Goal: Task Accomplishment & Management: Complete application form

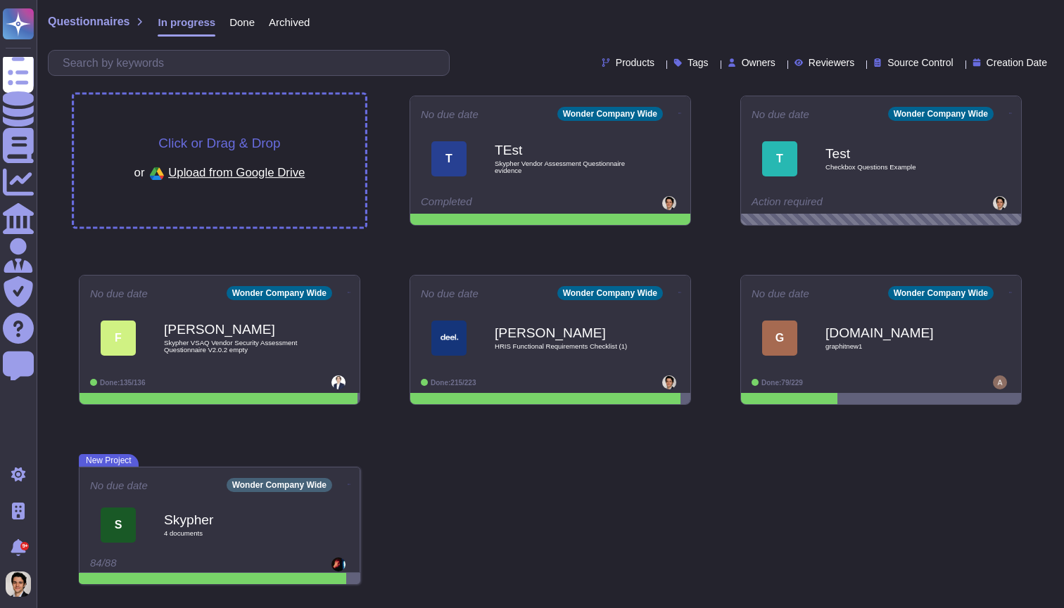
click at [294, 114] on div "Click or Drag & Drop or Upload from Google Drive" at bounding box center [219, 161] width 291 height 132
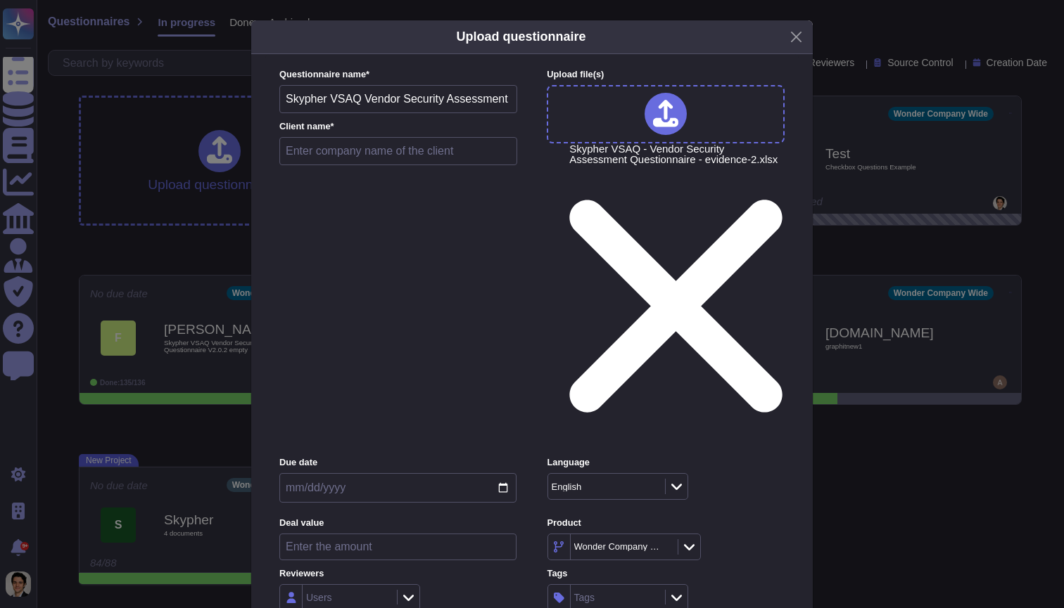
click at [369, 165] on input "text" at bounding box center [398, 151] width 238 height 28
type input "test"
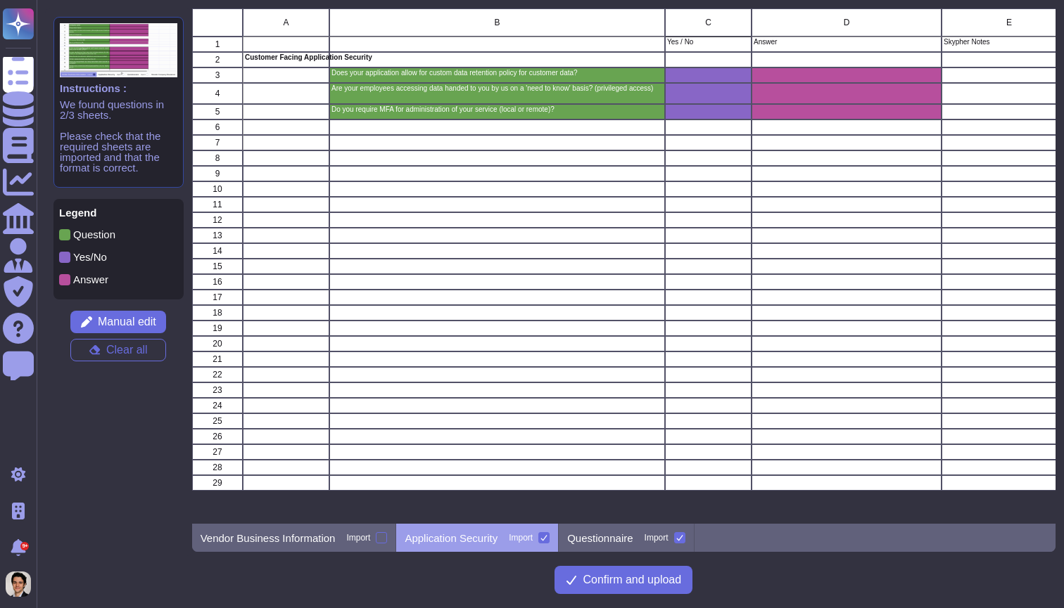
scroll to position [516, 864]
click at [650, 580] on span "Confirm and upload" at bounding box center [631, 580] width 98 height 11
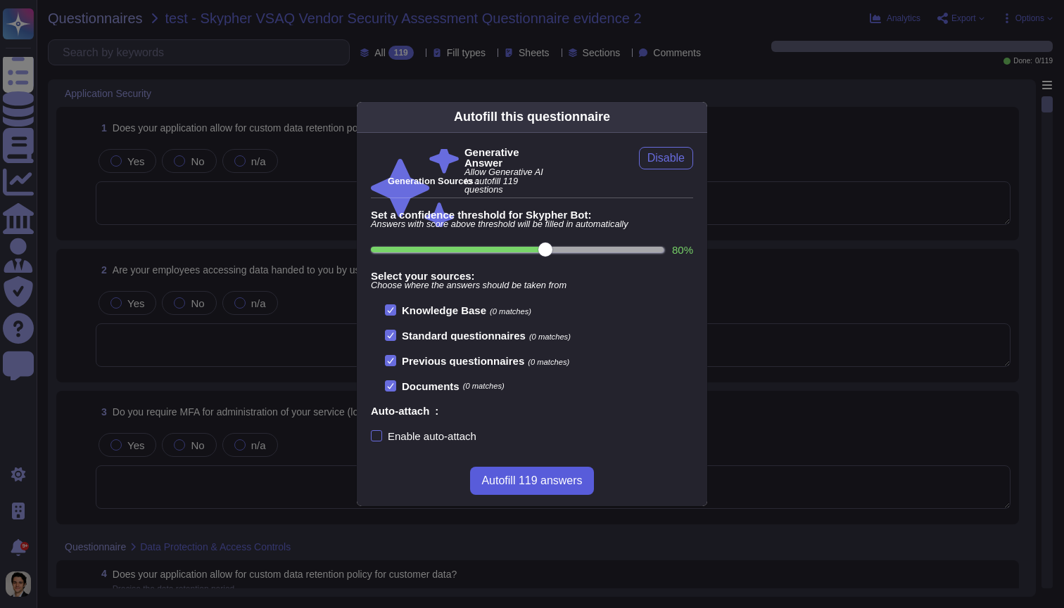
click at [522, 491] on button "Autofill 119 answers" at bounding box center [531, 481] width 123 height 28
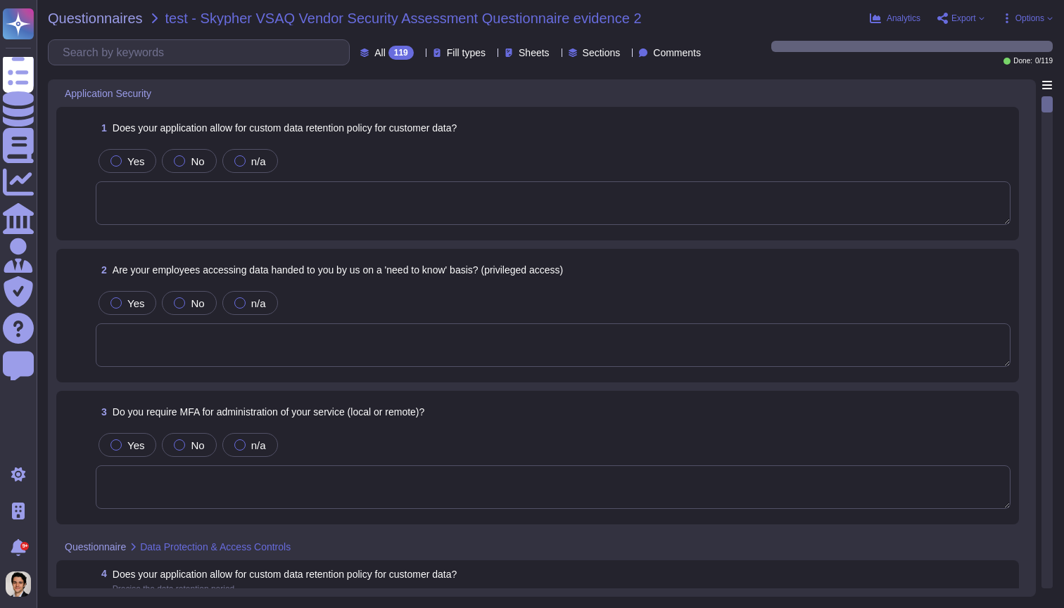
type textarea "Yes, our application allows for a custom data retention policy for customer dat…"
type textarea "Yes, our employees access data handed to us on a 'need to know' basis, followin…"
type textarea "Yes, we require Multi-Factor Authentication (MFA) for the administration of our…"
type textarea "Yes, our application allows for a custom data retention policy for customer dat…"
type textarea "Yes, our employees access data handed to us on a 'need to know' basis, followin…"
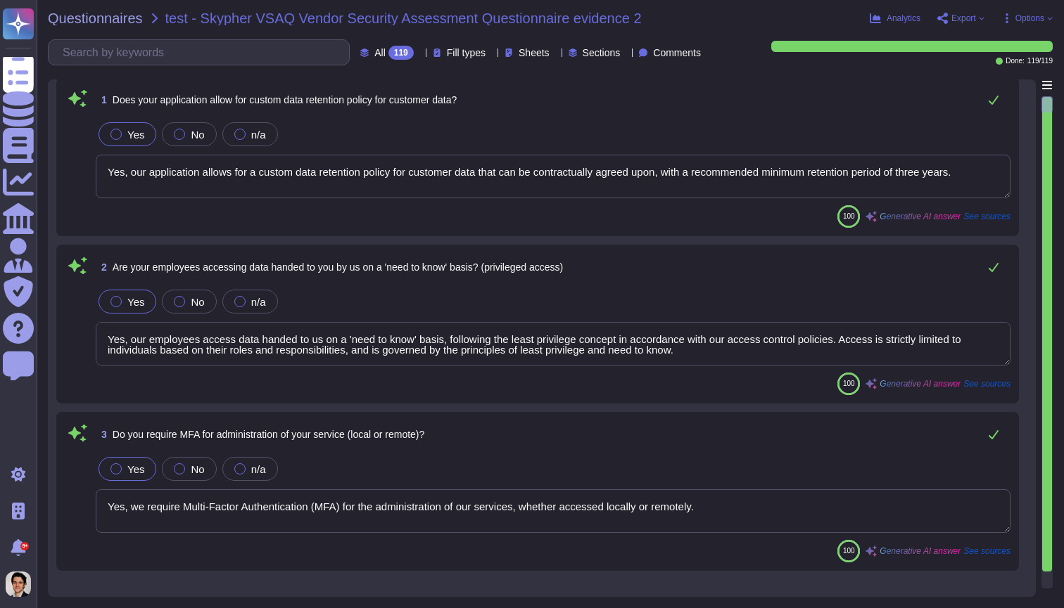
type textarea "Yes, we support secure deletion of archived or backed-up data, including method…"
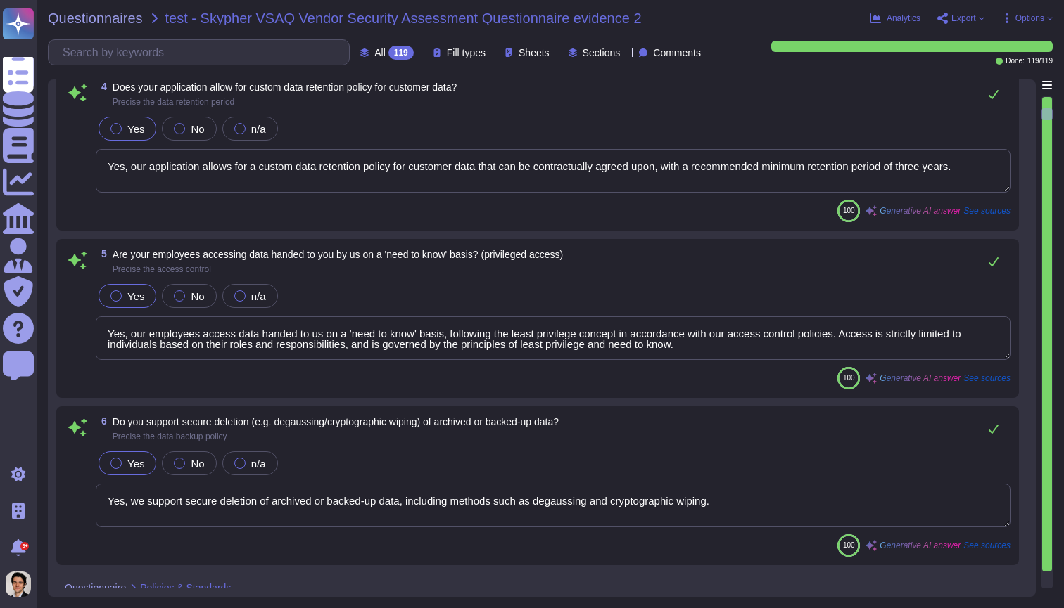
type textarea "Yes, we have a formal Information Security Program (InfoSec SP) in place. This …"
type textarea "Yes, we review our Information Security Policies at least once a year."
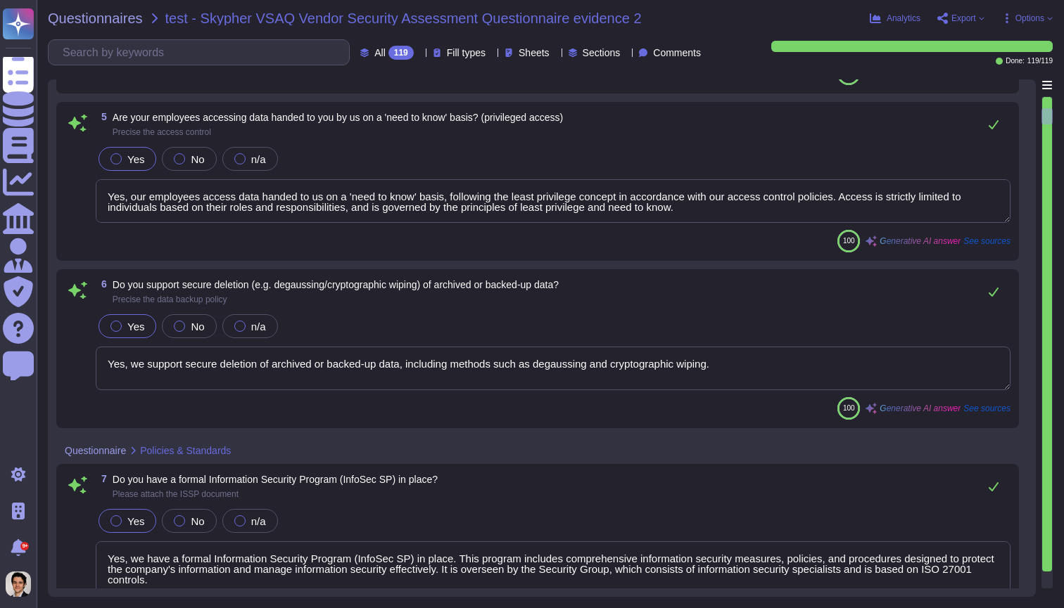
type textarea "Yes, we have an Information security risk management program (InfoSec RMP)."
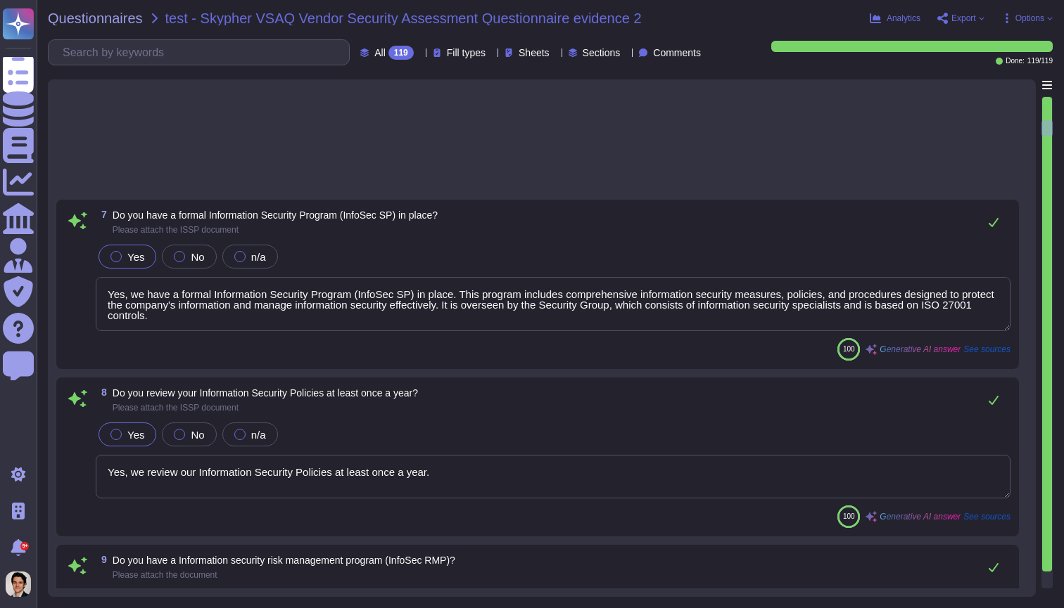
type textarea "Yes, we have a formal Risk Management Policy in place. This policy is designed …"
type textarea "No, XXX Company does not have a policy that defines conditions under which secu…"
type textarea "Our Access Control Policy is designed to ensure that staff access rights are gr…"
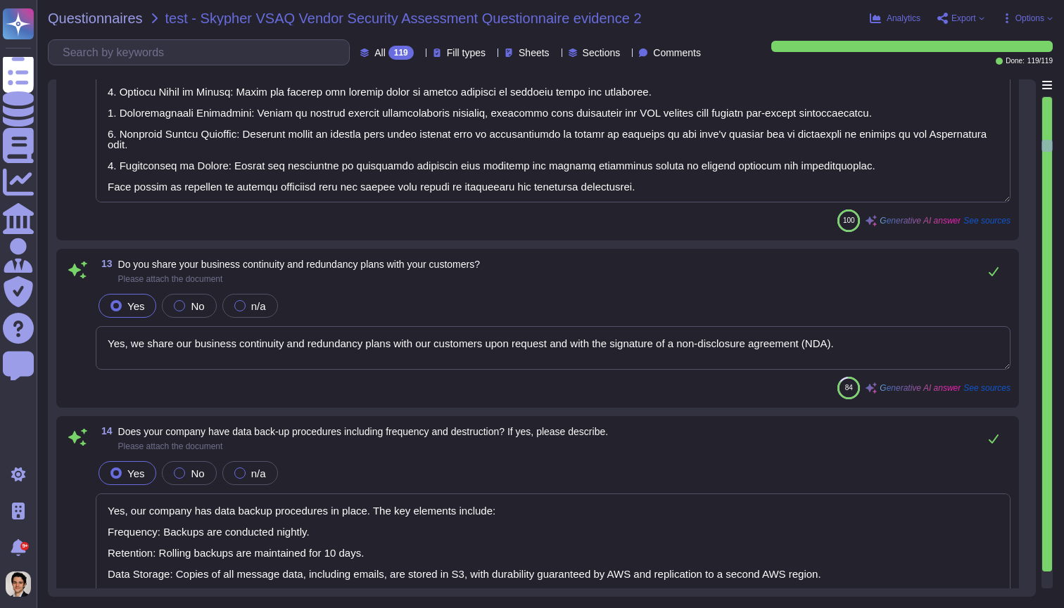
type textarea "Yes, we share our business continuity and redundancy plans with our customers u…"
type textarea "Yes, our company has data backup procedures in place. The key elements include:…"
type textarea "Yes, there is a documented change management process in place that ensures chan…"
type textarea "Yes, we have a dedicated information security team. The team is composed of the…"
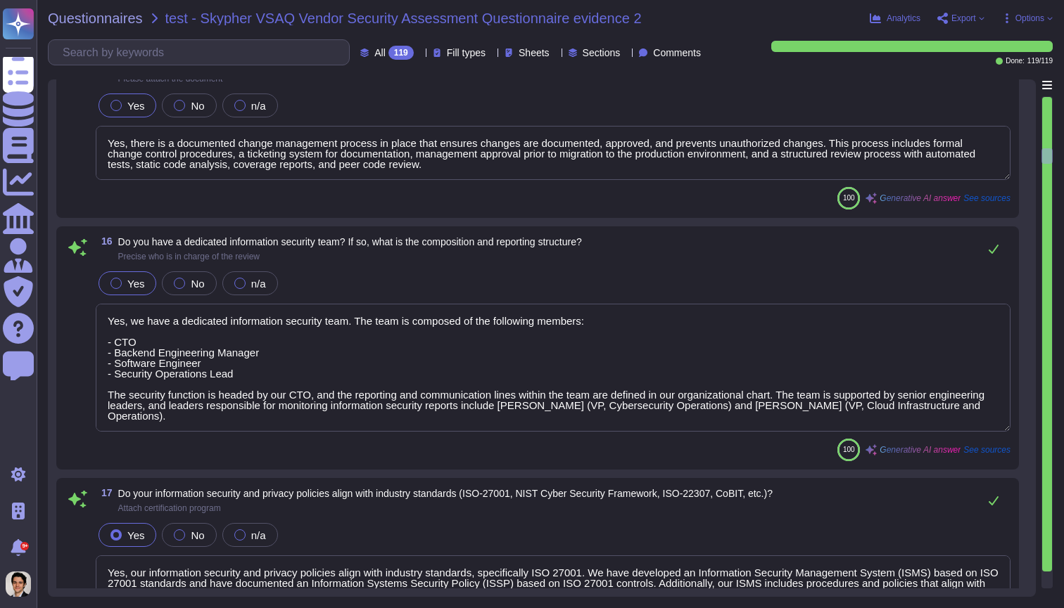
type textarea "Yes, our information security and privacy policies align with industry standard…"
type textarea "Yes, a formal disciplinary or sanction policy is established for employees who …"
type textarea "Yes, all employment candidates, contractors, and involved third parties are sub…"
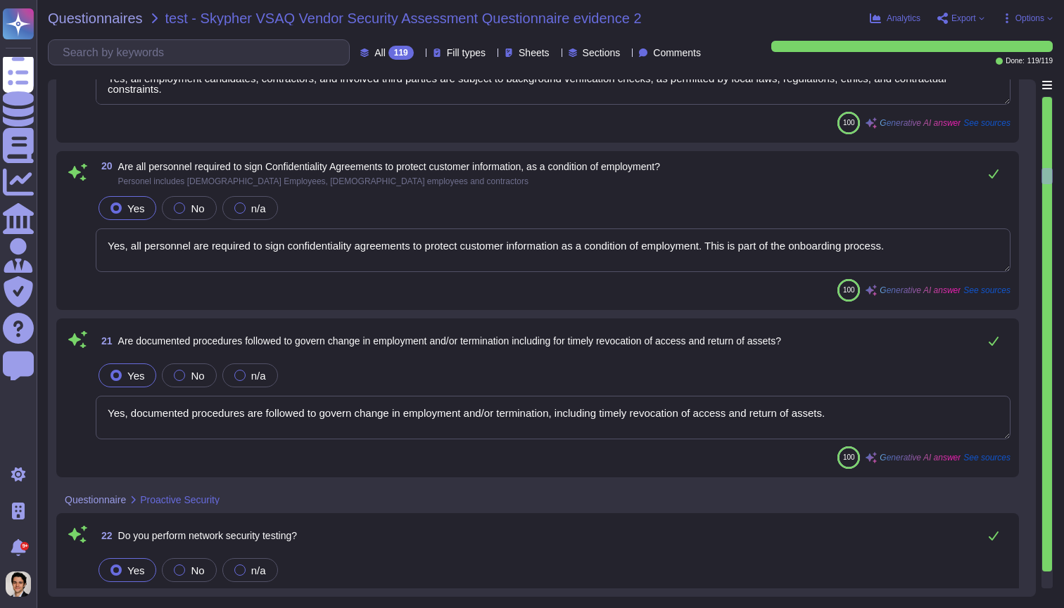
type textarea "Yes, all personnel are required to sign confidentiality agreements to protect c…"
type textarea "Yes, documented procedures are followed to govern change in employment and/or t…"
type textarea "Yes, we perform network security testing annually. This includes penetration te…"
type textarea "Yes, we perform application security testing, which includes assessments that c…"
type textarea "Yes, we have an established bug bounty program that is managed by the Engineeri…"
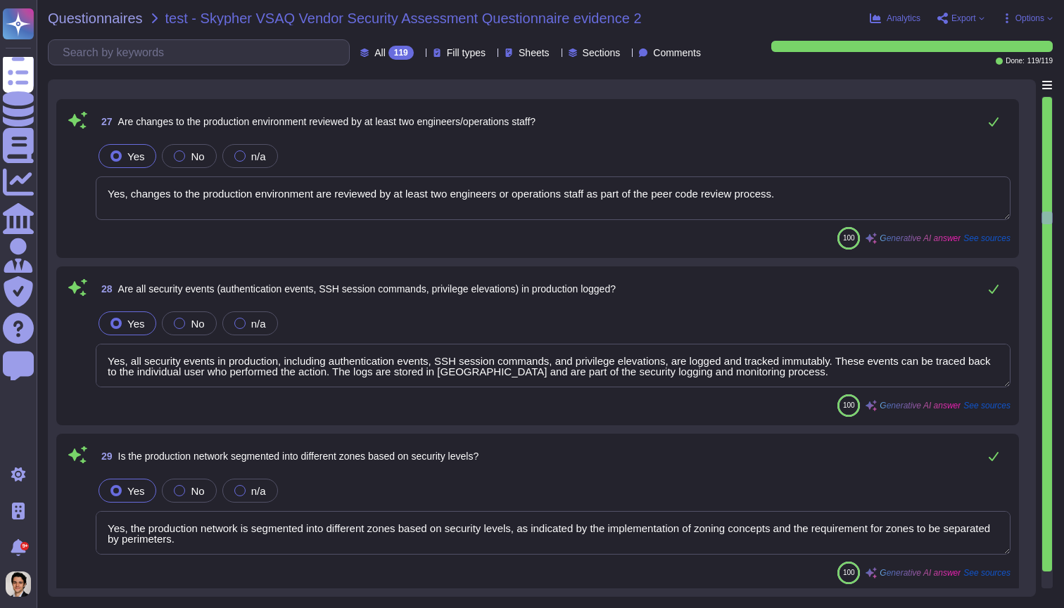
scroll to position [5281, 0]
type textarea "Yes, all security events in production, including authentication events, SSH se…"
type textarea "Yes, the production network is segmented into different zones based on security…"
type textarea "Yes, we support and maintain development, test, staging, and production environ…"
type textarea "Yes, all network traffic over public networks to the production infrastructure …"
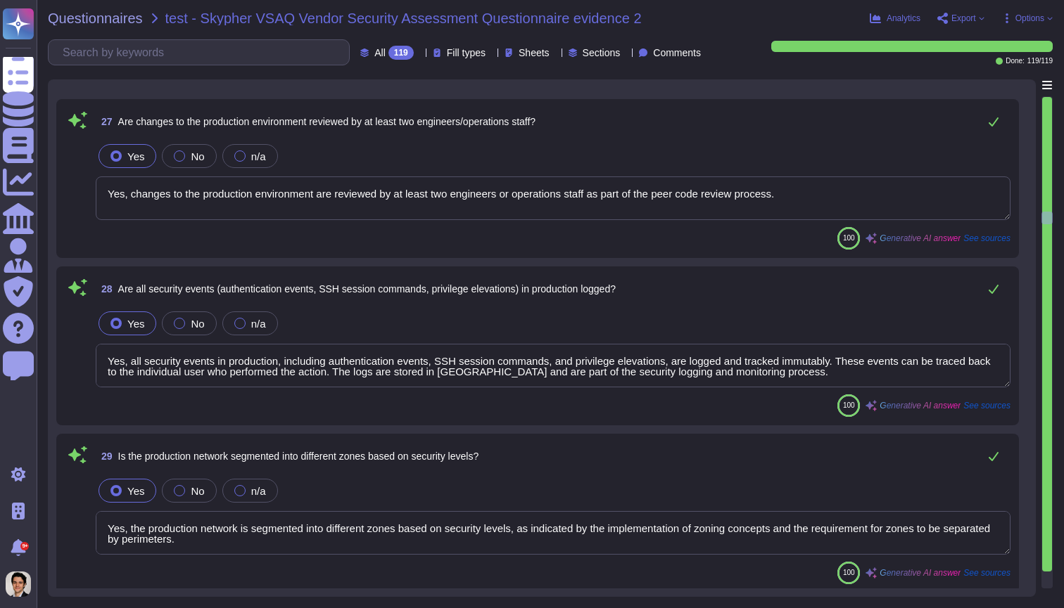
type textarea "Yes, only standard cryptographic frameworks and implementations are used, adher…"
type textarea "Yes, XXX Company has a formalized Security Incident Response Program. This prog…"
type textarea "Yes, we have formally defined criteria for notifying clients during an incident…"
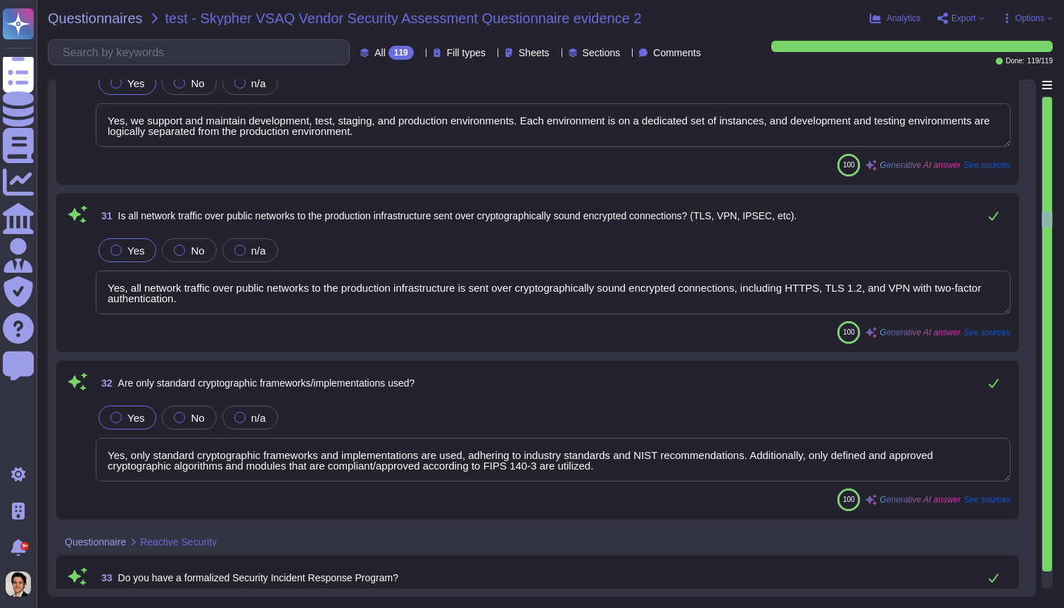
type textarea "Yes, XXX Company has a documented Incident Management Policy in place."
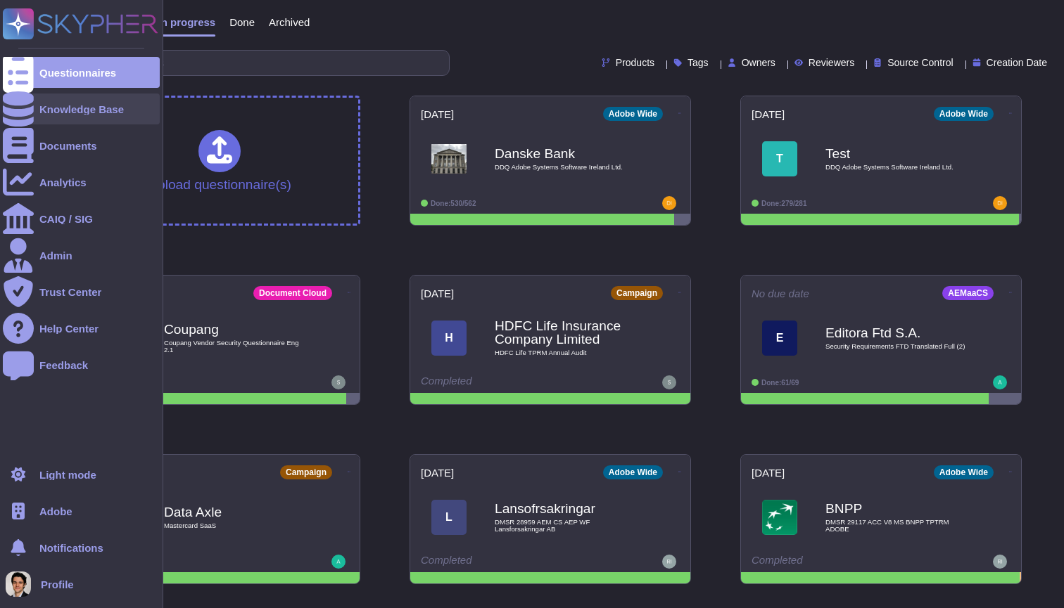
click at [19, 111] on icon at bounding box center [18, 108] width 31 height 35
